Goal: Check status: Check status

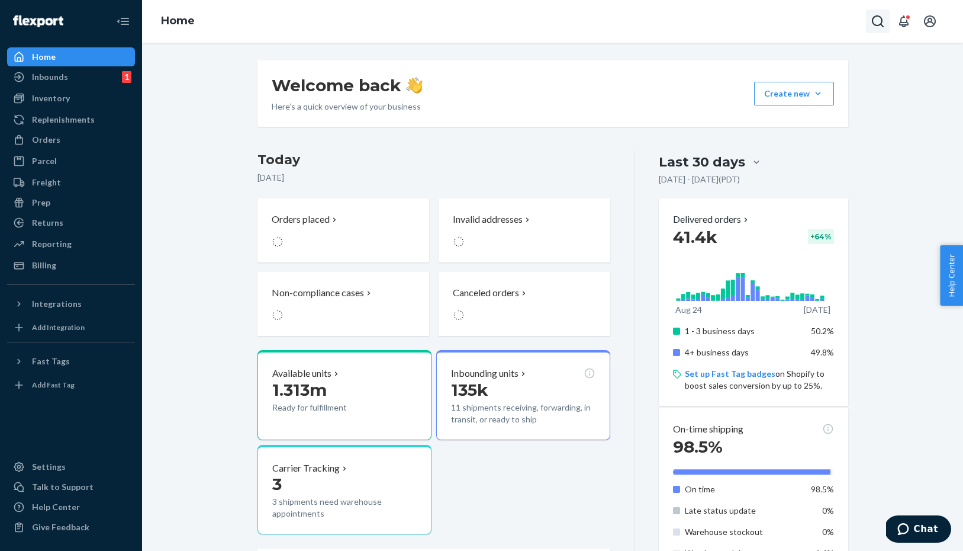
click at [882, 21] on icon "Open Search Box" at bounding box center [878, 21] width 12 height 12
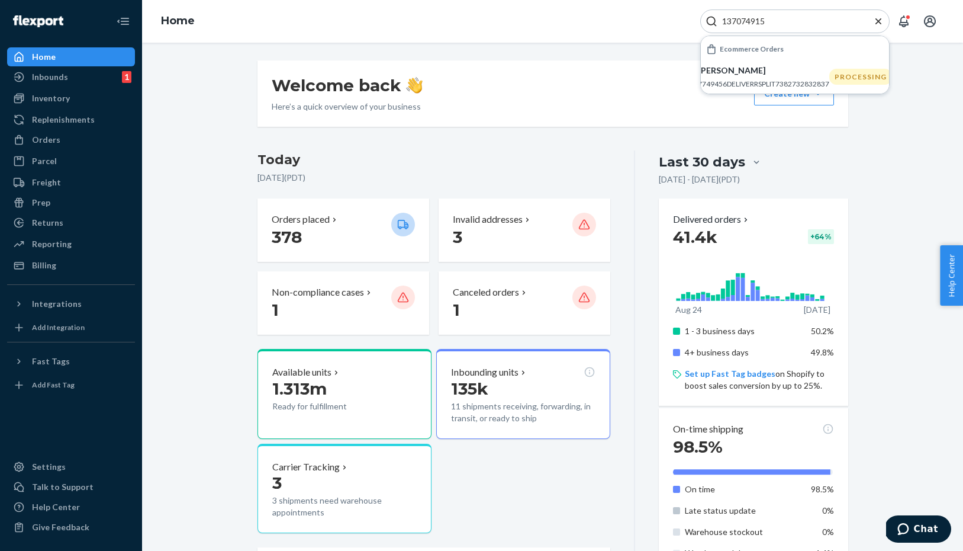
click at [774, 21] on input "137074915" at bounding box center [791, 21] width 146 height 12
paste input "88492"
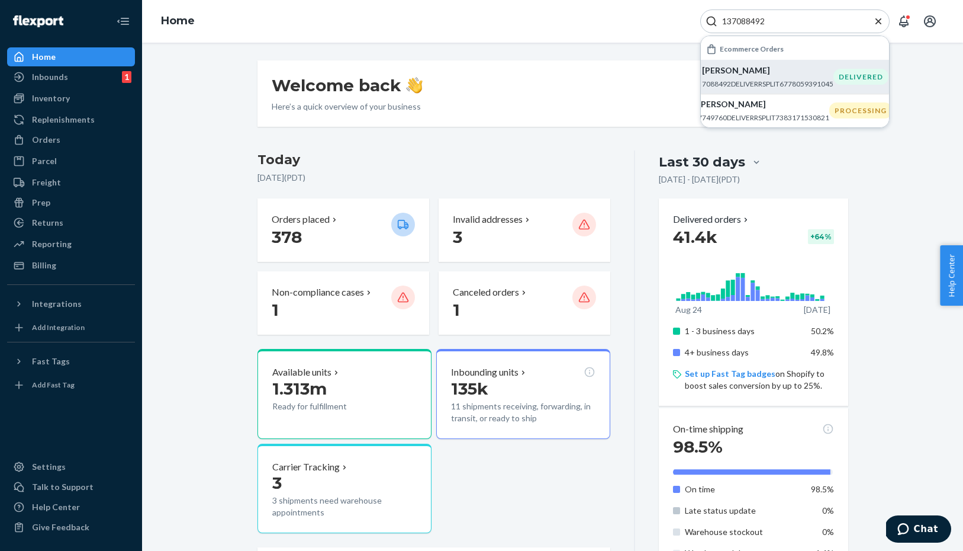
type input "137088492"
click at [768, 82] on p "7088492DELIVERRSPLIT6778059391045" at bounding box center [767, 84] width 131 height 10
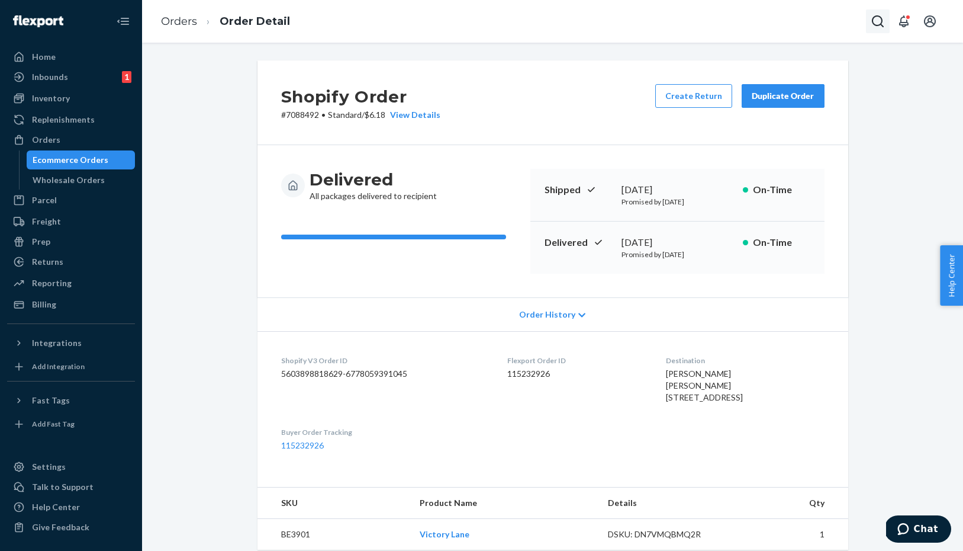
click at [880, 22] on icon "Open Search Box" at bounding box center [878, 21] width 14 height 14
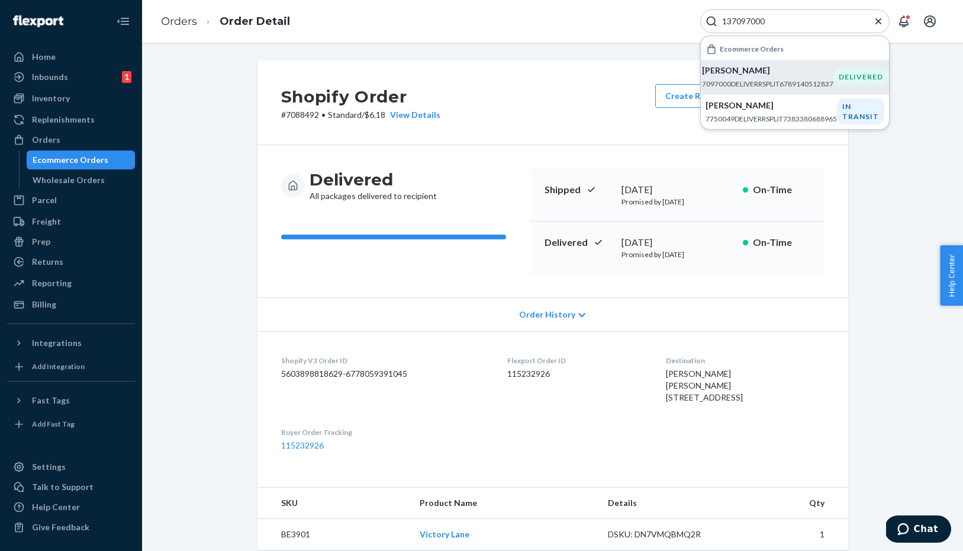
click at [774, 81] on p "7097000DELIVERRSPLIT6789140512837" at bounding box center [767, 84] width 131 height 10
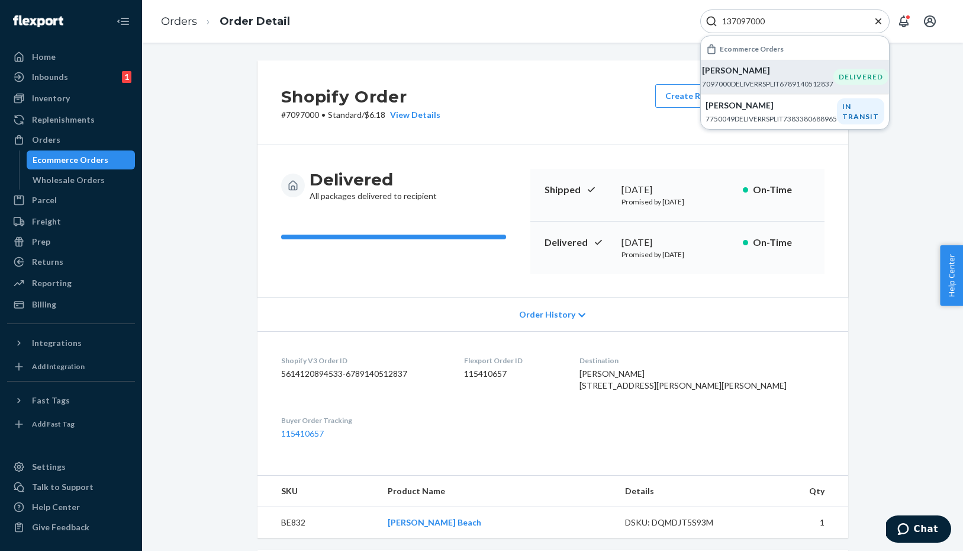
click at [771, 18] on input "137097000" at bounding box center [791, 21] width 146 height 12
paste input "774976"
click at [764, 86] on p "7749760DELIVERRSPLIT7383171530821" at bounding box center [763, 84] width 131 height 10
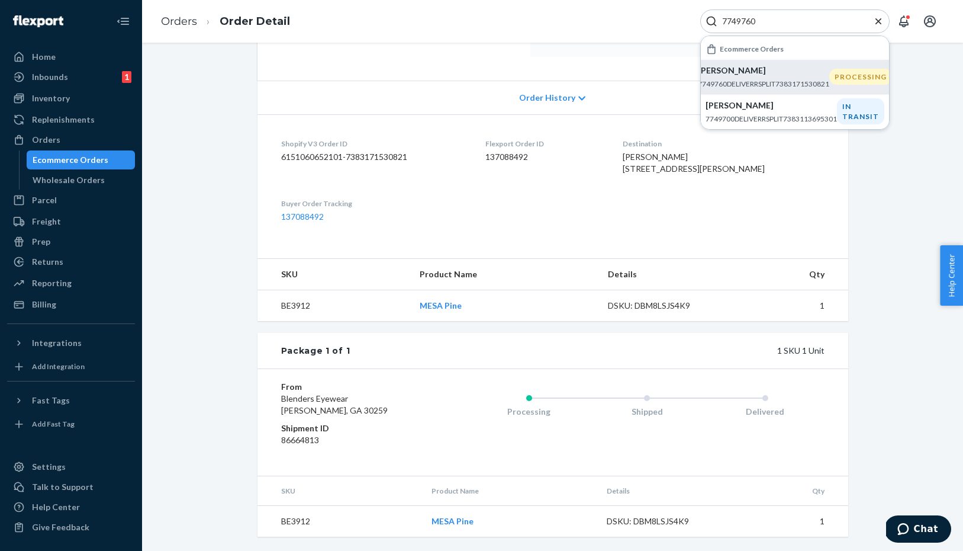
scroll to position [239, 0]
click at [792, 20] on input "7749760" at bounding box center [791, 21] width 146 height 12
paste input "456"
click at [773, 21] on input "7749456" at bounding box center [791, 21] width 146 height 12
paste input "50049"
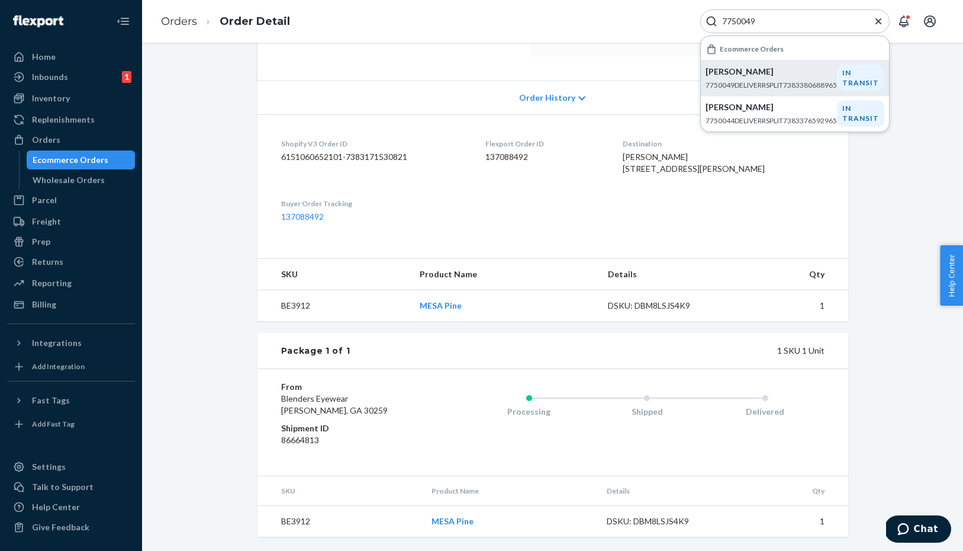
click at [777, 80] on p "7750049DELIVERRSPLIT7383380688965" at bounding box center [771, 85] width 131 height 10
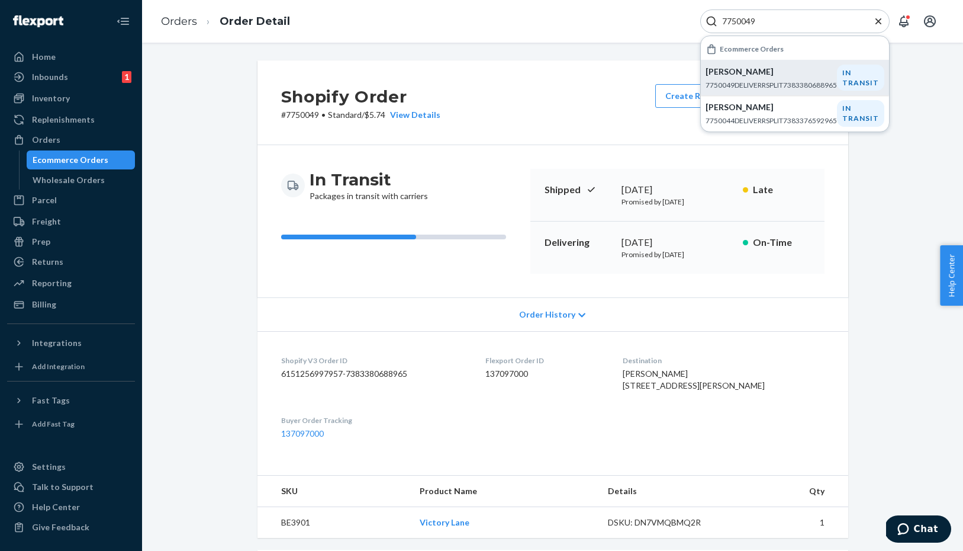
click at [768, 24] on input "7750049" at bounding box center [791, 21] width 146 height 12
paste input "434"
click at [805, 19] on input "7750434" at bounding box center [791, 21] width 146 height 12
paste input "78"
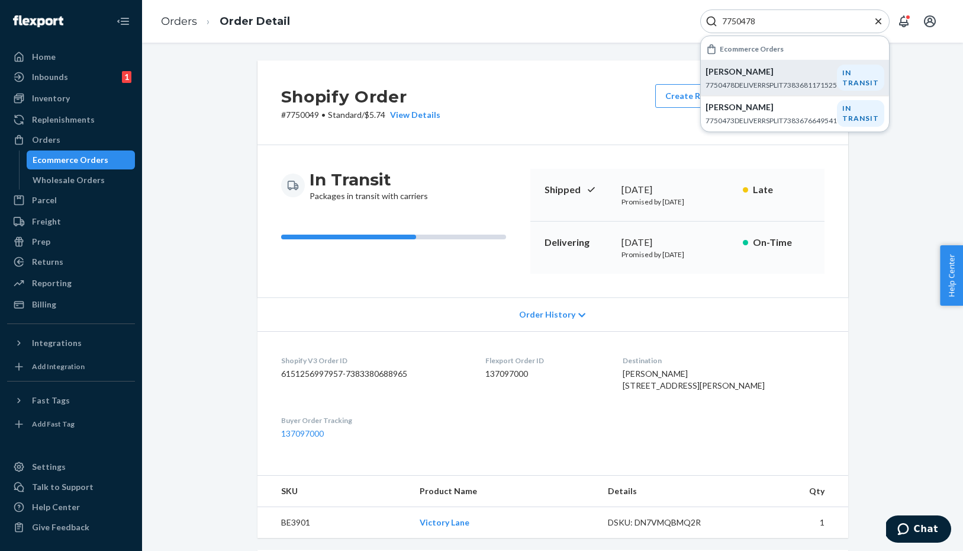
click at [794, 73] on p "[PERSON_NAME]" at bounding box center [771, 72] width 131 height 12
click at [758, 76] on p "[PERSON_NAME]" at bounding box center [771, 72] width 131 height 12
click at [765, 20] on input "7750478" at bounding box center [791, 21] width 146 height 12
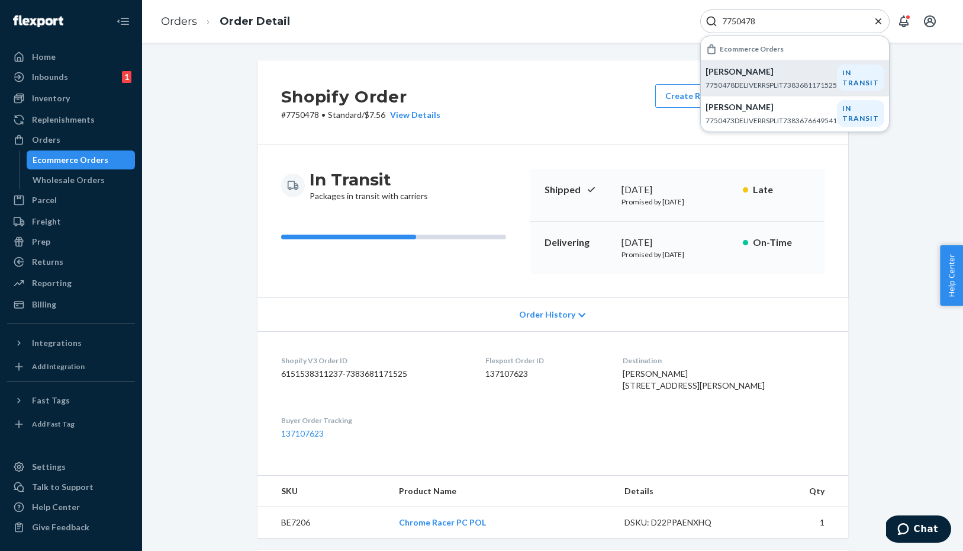
paste input "614"
click at [789, 76] on p "[PERSON_NAME]" at bounding box center [771, 72] width 131 height 12
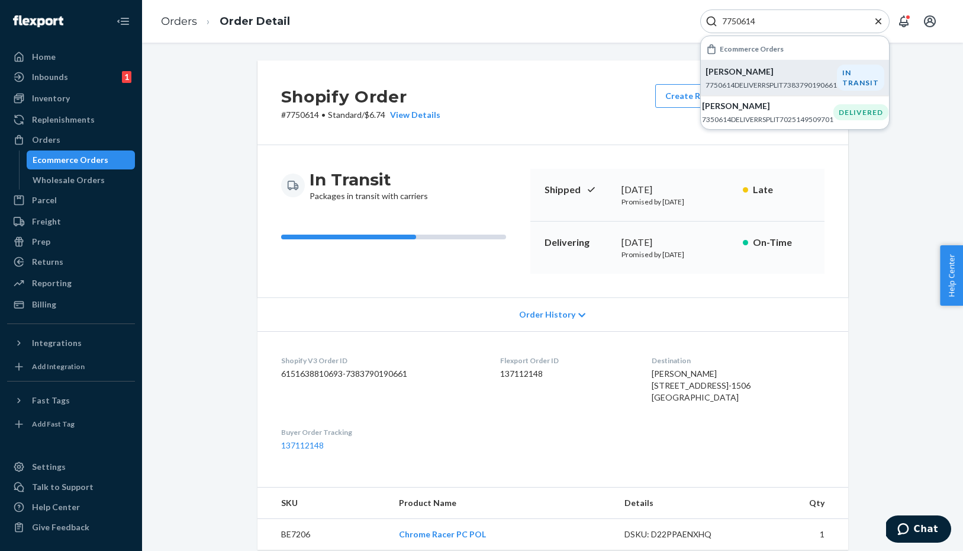
click at [770, 21] on input "7750614" at bounding box center [791, 21] width 146 height 12
paste input "48829"
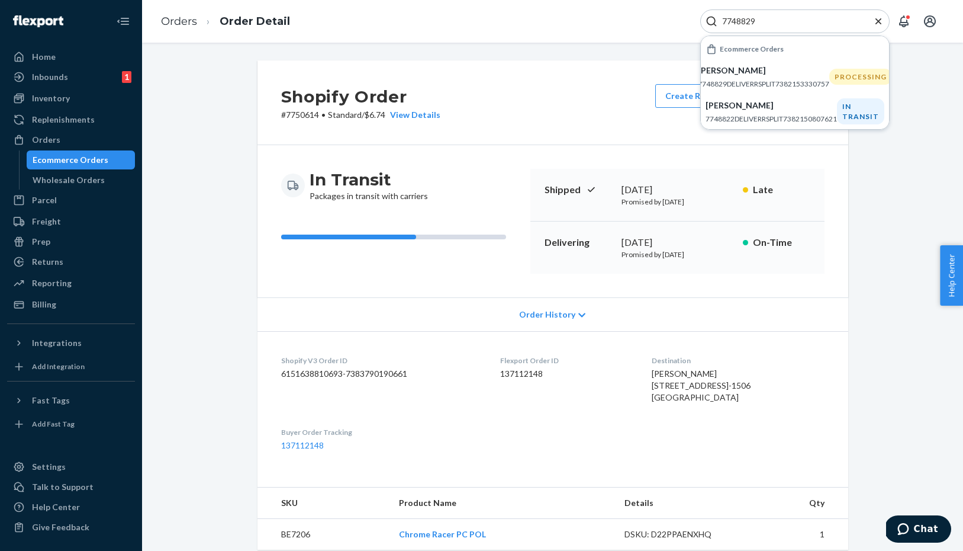
click at [771, 21] on input "7748829" at bounding box center [791, 21] width 146 height 12
paste input "9073"
paste input "108"
click at [773, 21] on input "7749108" at bounding box center [791, 21] width 146 height 12
paste input "481"
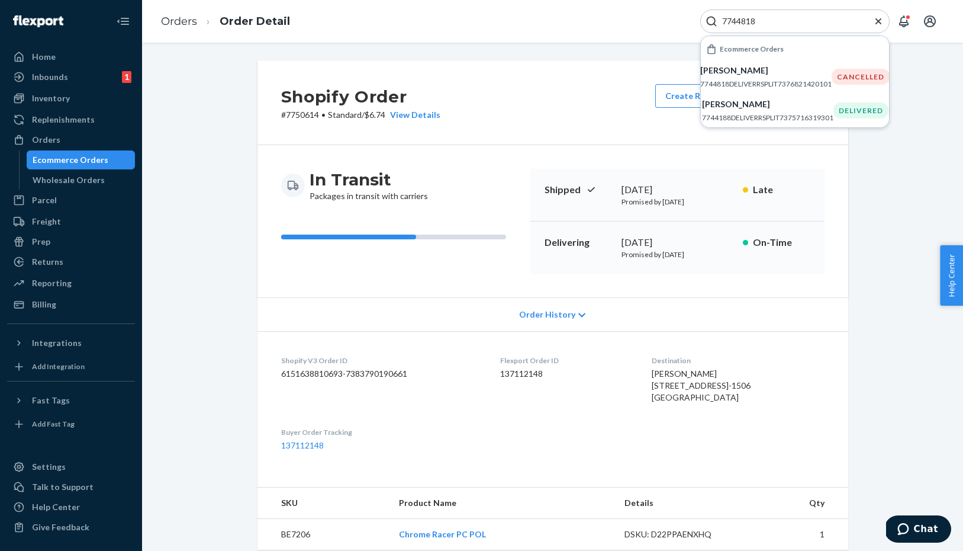
paste input "36772"
click at [776, 20] on input "7736772" at bounding box center [791, 21] width 146 height 12
paste input "1847"
click at [792, 21] on input "7731847" at bounding box center [791, 21] width 146 height 12
paste input "926"
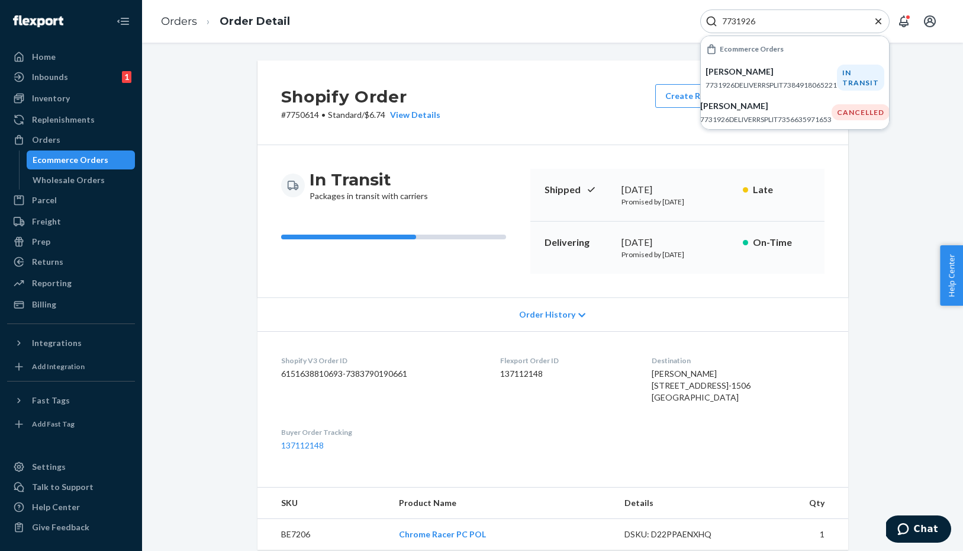
paste input "53"
paste input "98"
paste input "28312"
click at [770, 21] on input "7728312" at bounding box center [791, 21] width 146 height 12
paste input "17509"
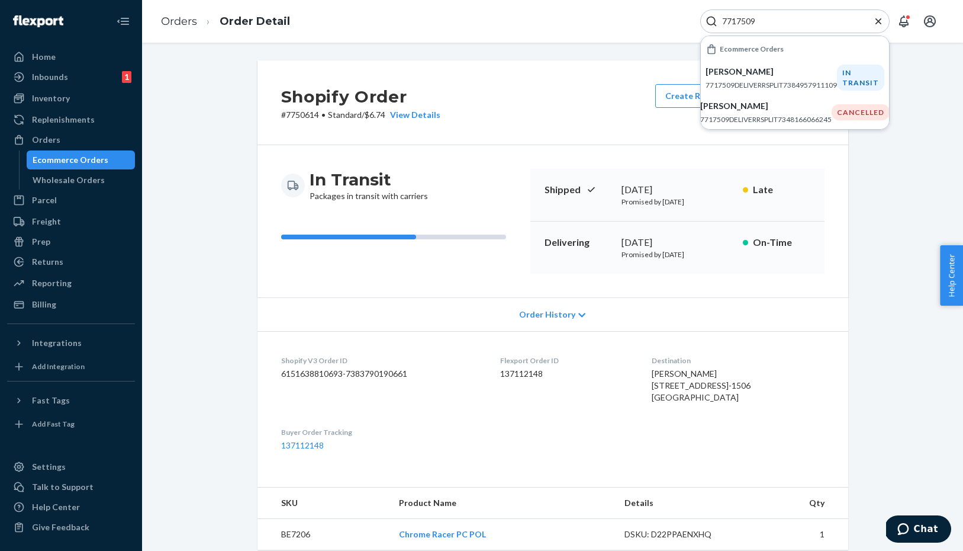
click at [770, 24] on input "7717509" at bounding box center [791, 21] width 146 height 12
paste input "9788"
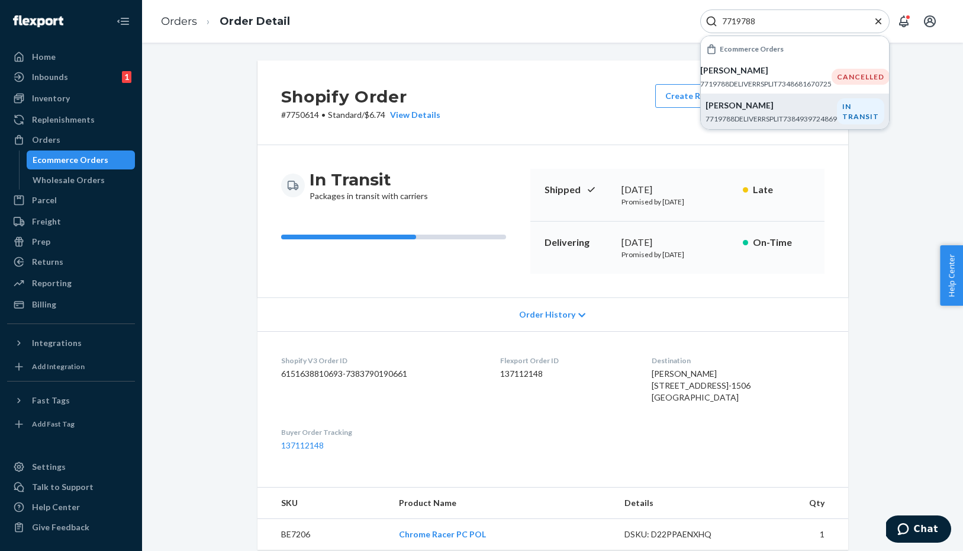
type input "7719788"
click at [770, 111] on div "[PERSON_NAME] 7719788DELIVERRSPLIT7384939724869" at bounding box center [771, 111] width 131 height 24
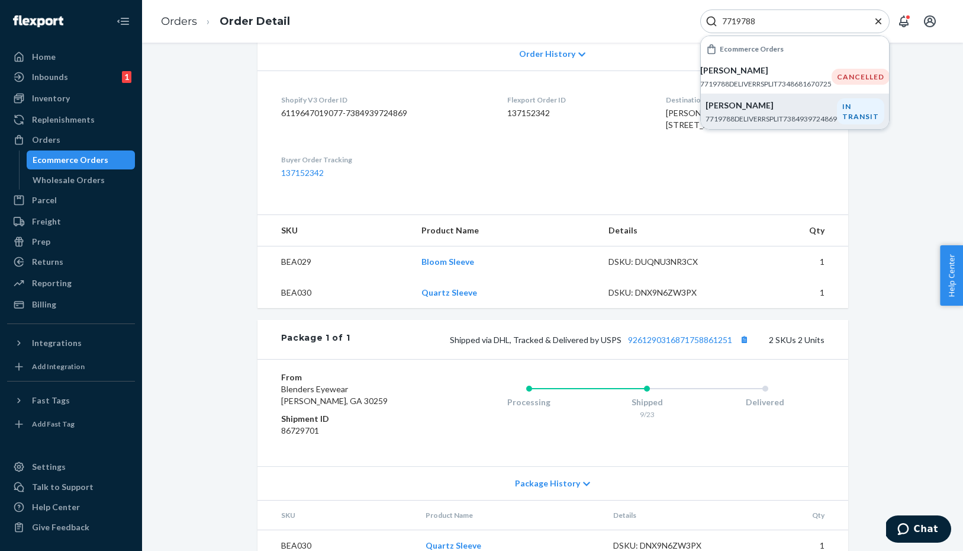
scroll to position [231, 0]
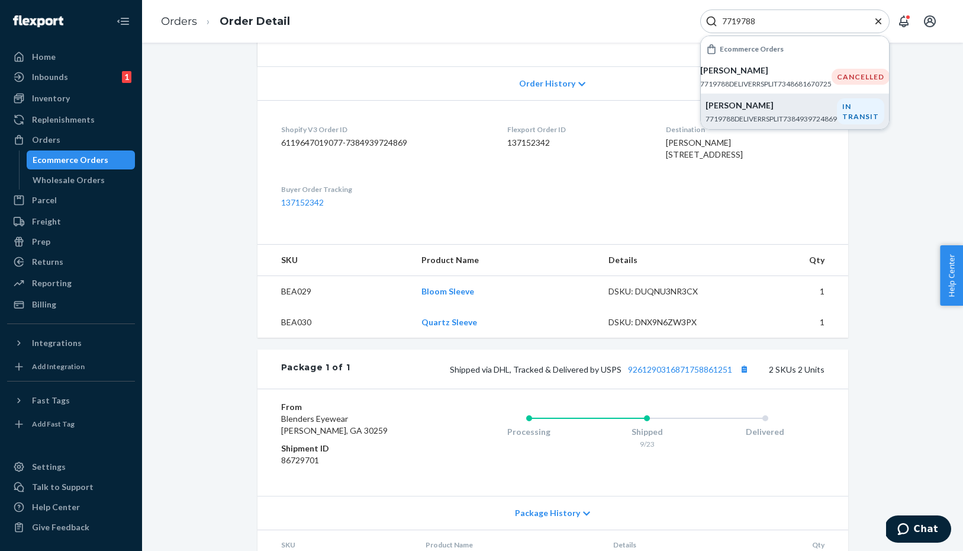
click at [543, 87] on div "Order History" at bounding box center [553, 83] width 591 height 34
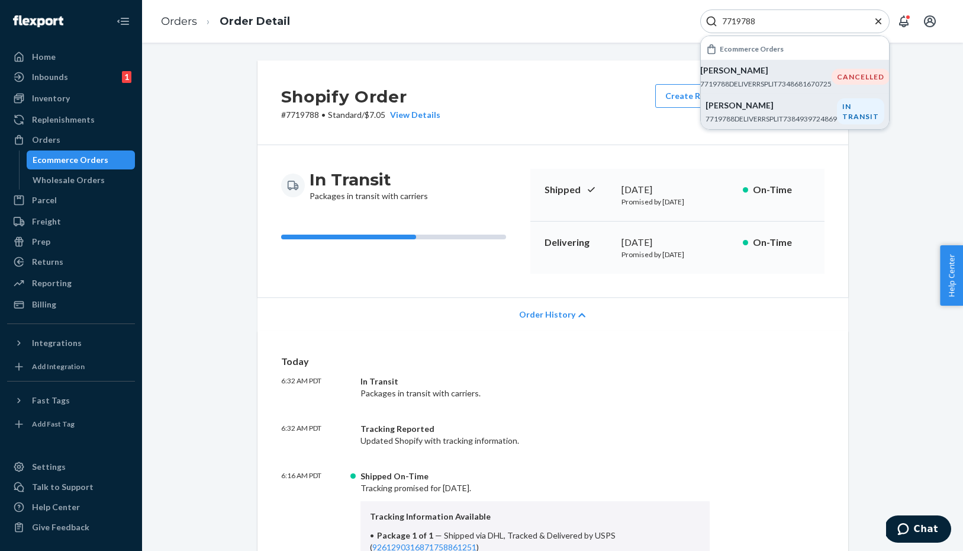
scroll to position [0, 0]
click at [781, 81] on p "7719788DELIVERRSPLIT7348681670725" at bounding box center [765, 84] width 131 height 10
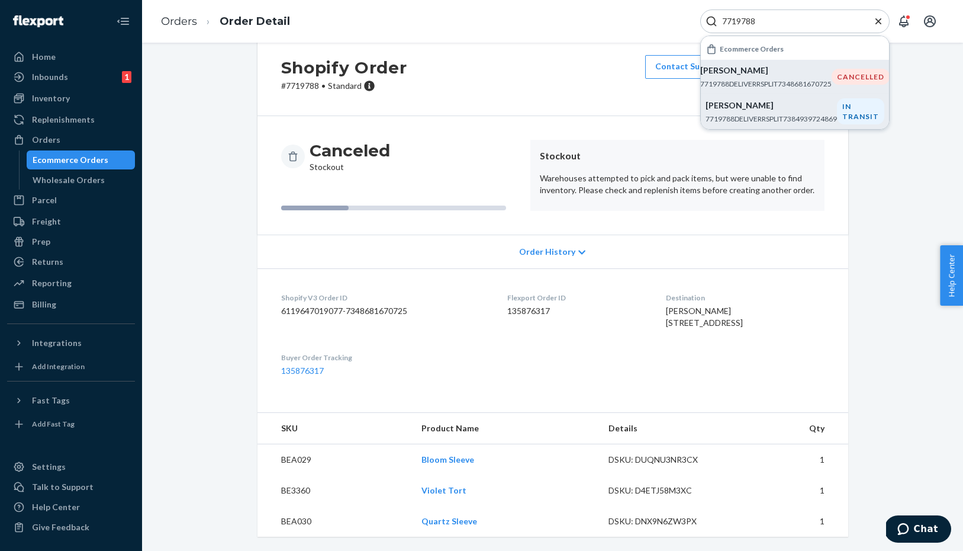
scroll to position [53, 0]
click at [555, 246] on span "Order History" at bounding box center [547, 252] width 56 height 12
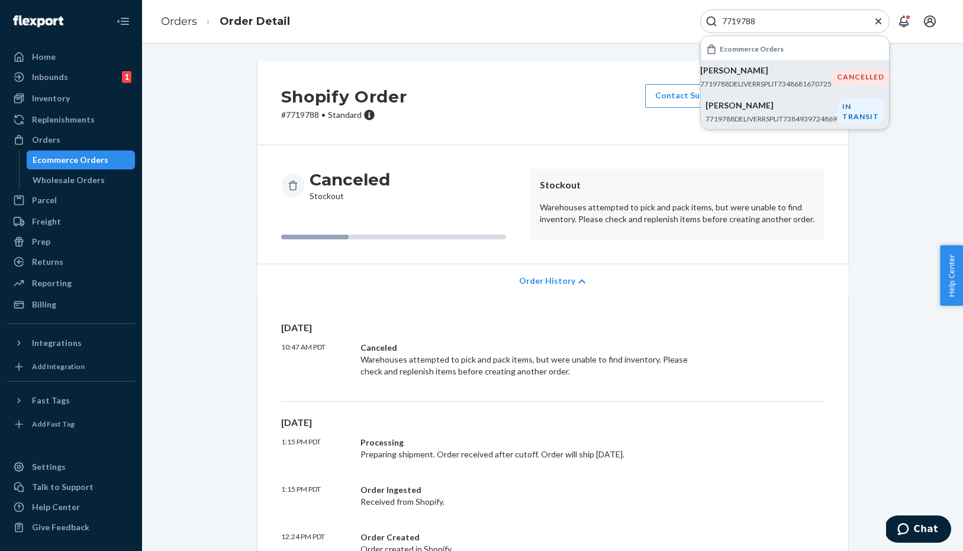
scroll to position [0, 0]
click at [786, 111] on div "[PERSON_NAME] 7719788DELIVERRSPLIT7384939724869" at bounding box center [771, 111] width 131 height 24
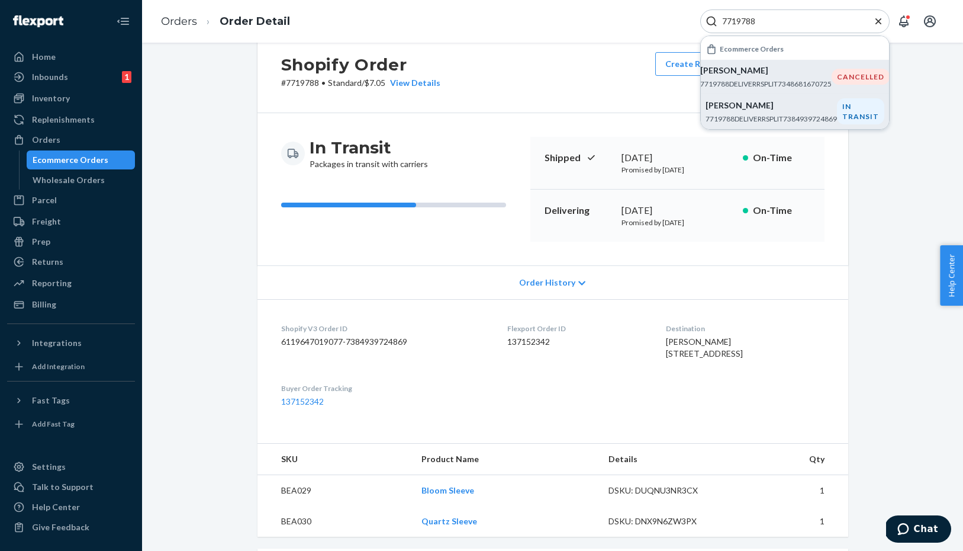
scroll to position [33, 0]
click at [570, 285] on span "Order History" at bounding box center [547, 282] width 56 height 12
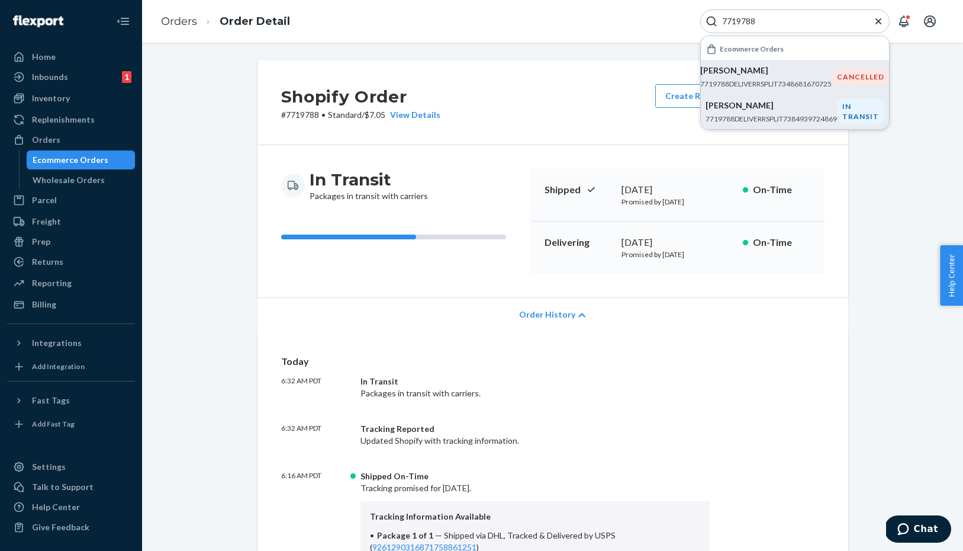
scroll to position [0, 0]
click at [767, 71] on p "[PERSON_NAME]" at bounding box center [765, 71] width 131 height 12
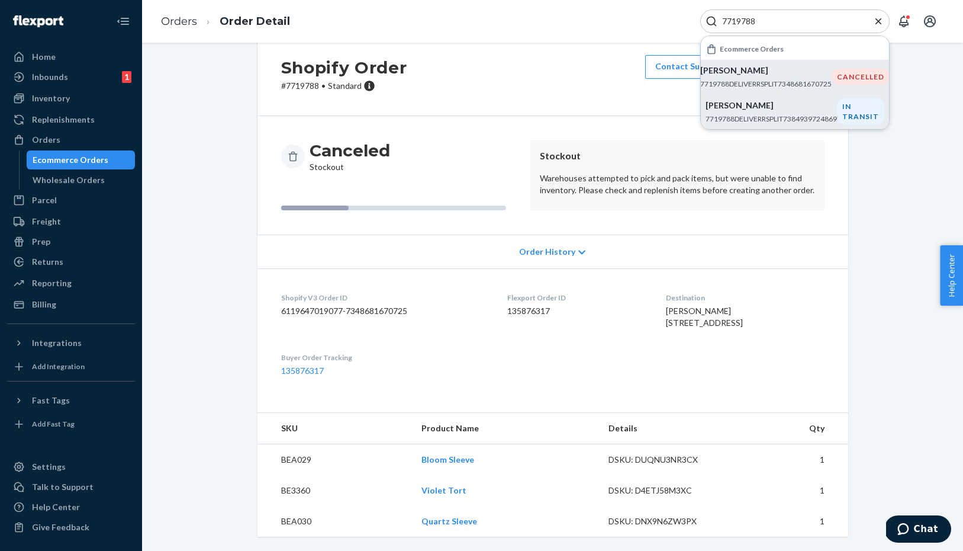
click at [754, 112] on div "[PERSON_NAME] 7719788DELIVERRSPLIT7384939724869" at bounding box center [771, 111] width 131 height 24
